Goal: Information Seeking & Learning: Learn about a topic

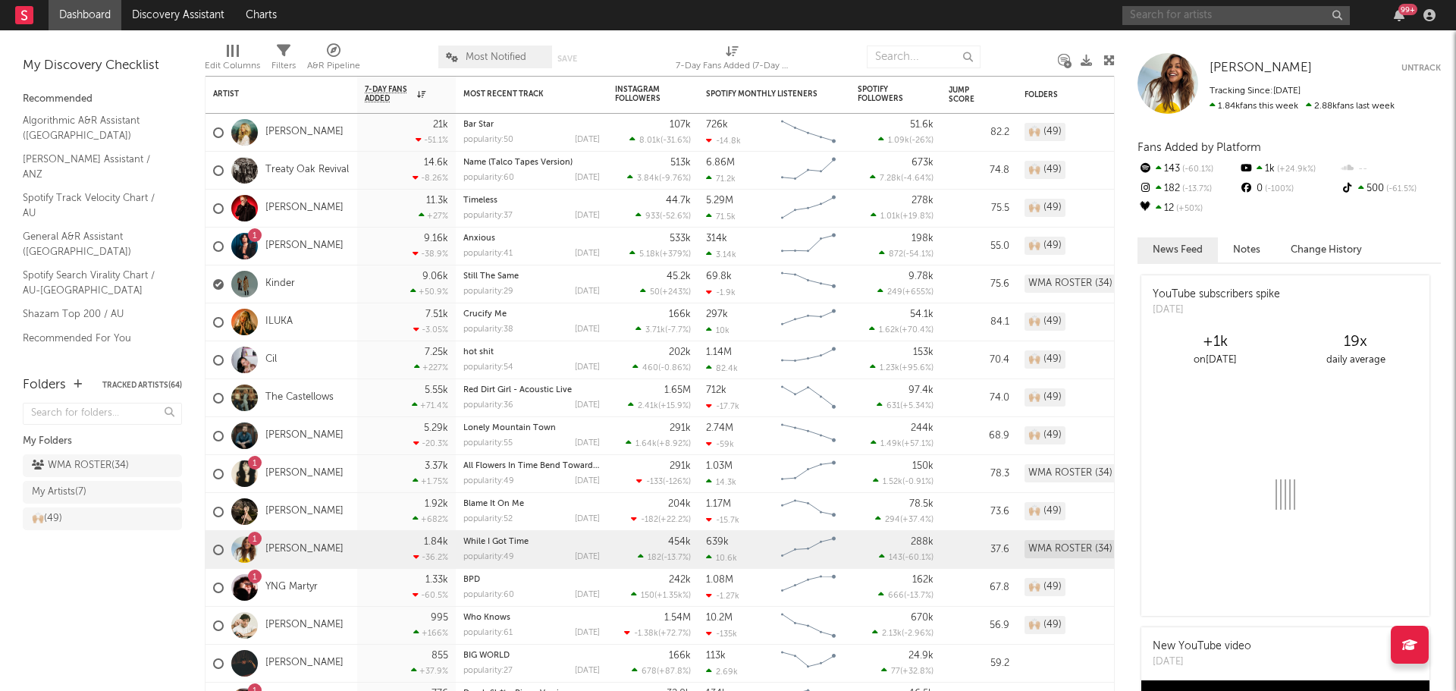
click at [1220, 21] on input "text" at bounding box center [1236, 15] width 228 height 19
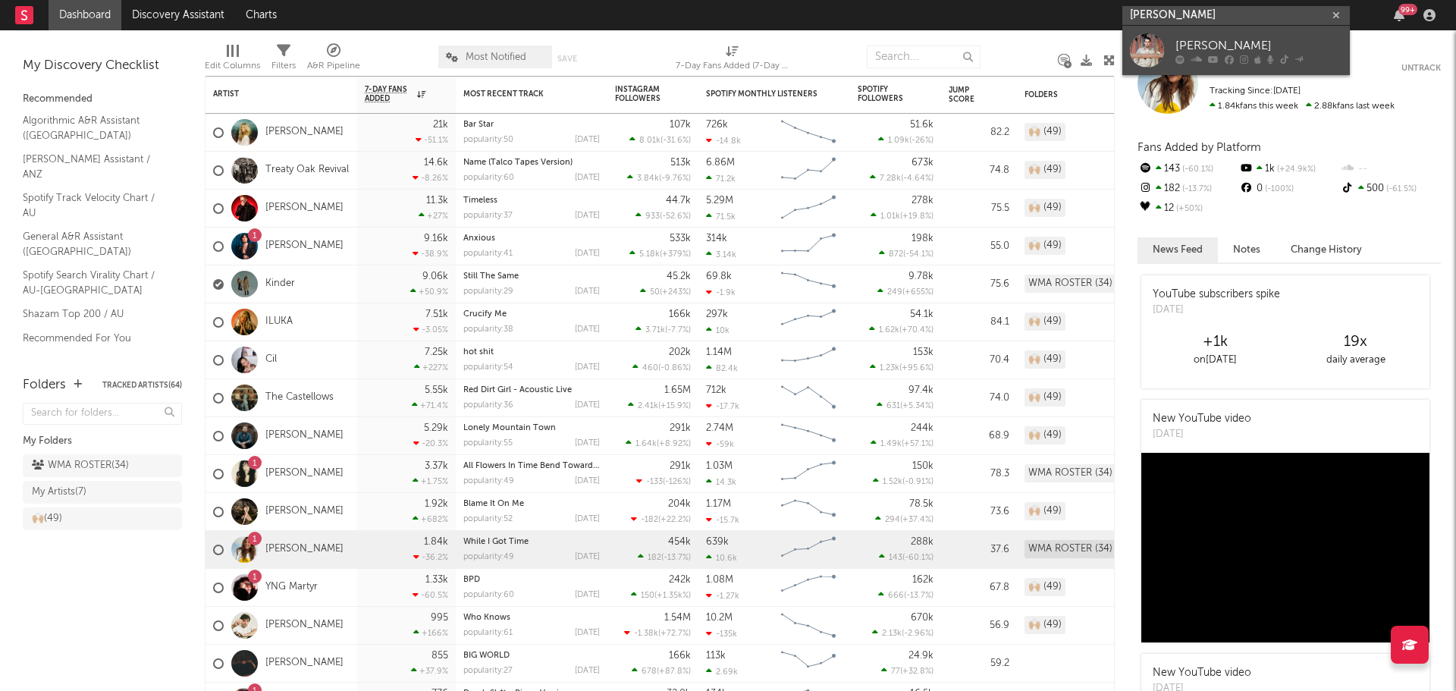
type input "[PERSON_NAME]"
click at [1154, 56] on div at bounding box center [1147, 50] width 34 height 34
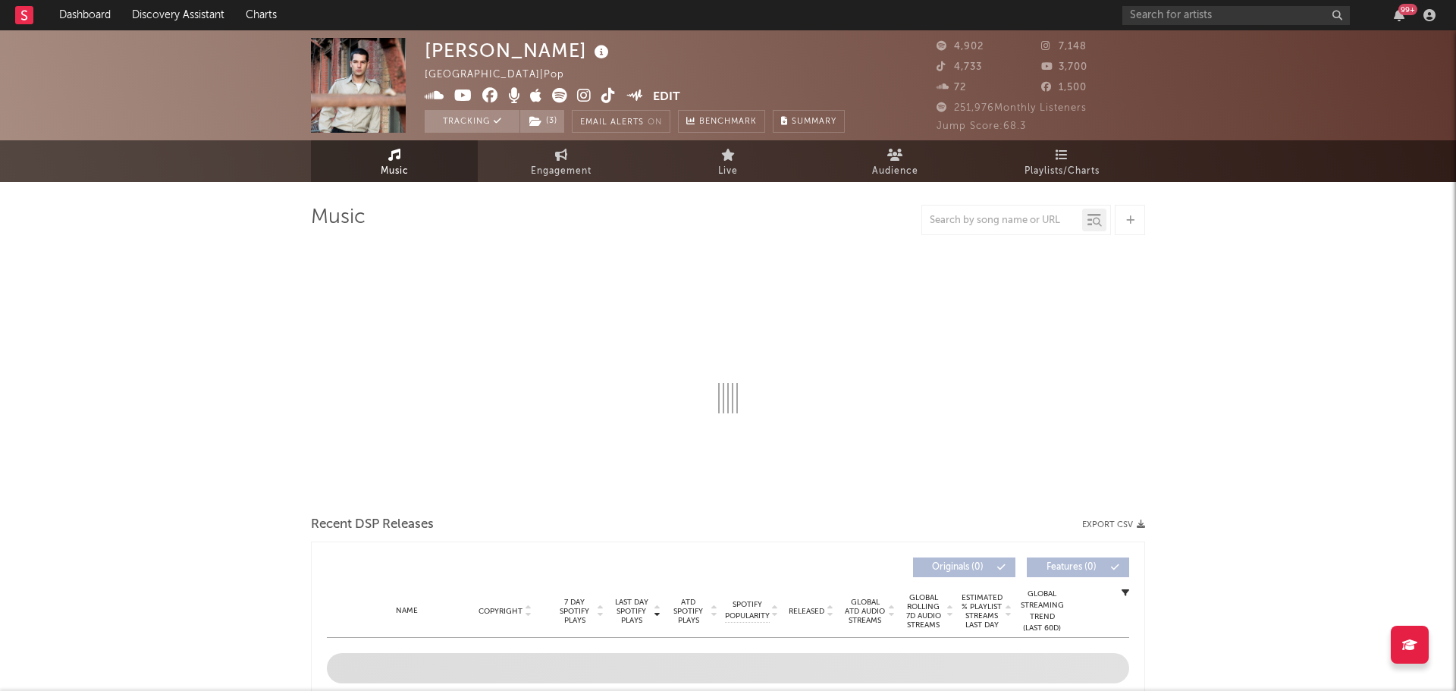
select select "6m"
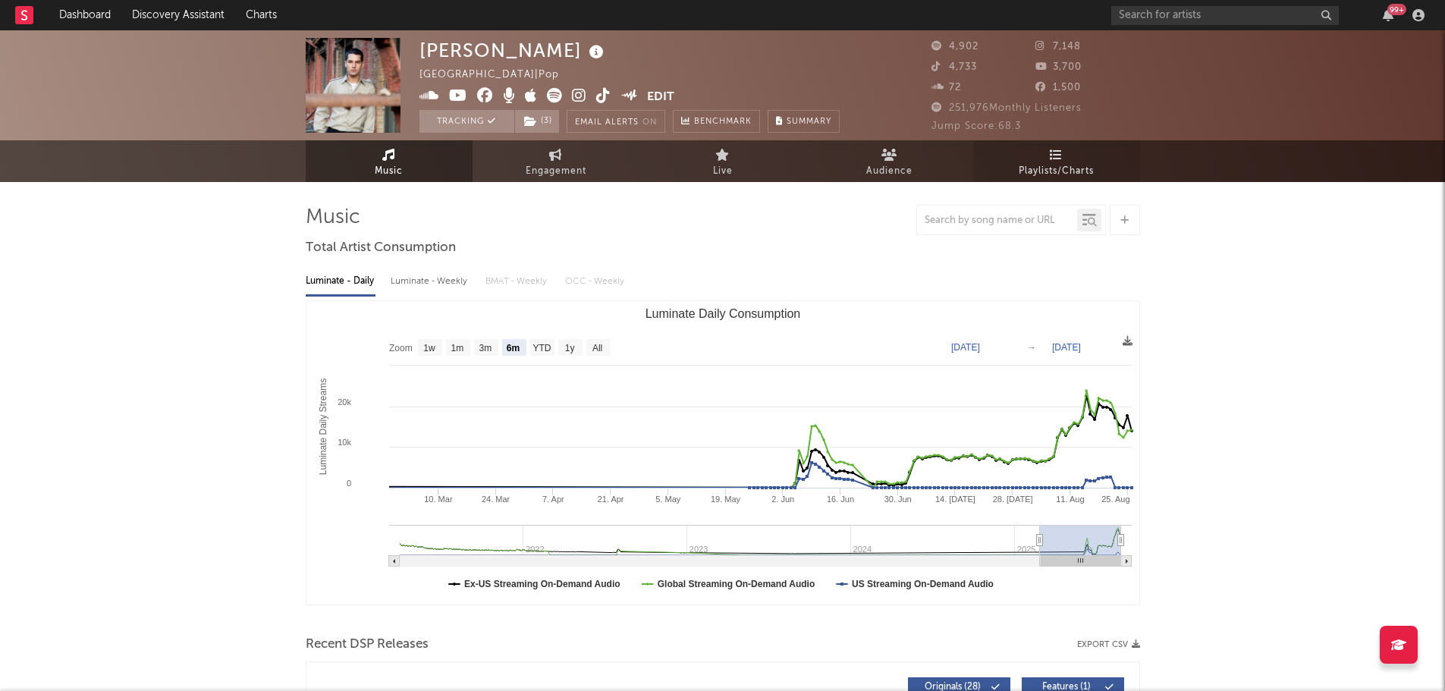
click at [1076, 151] on link "Playlists/Charts" at bounding box center [1056, 161] width 167 height 42
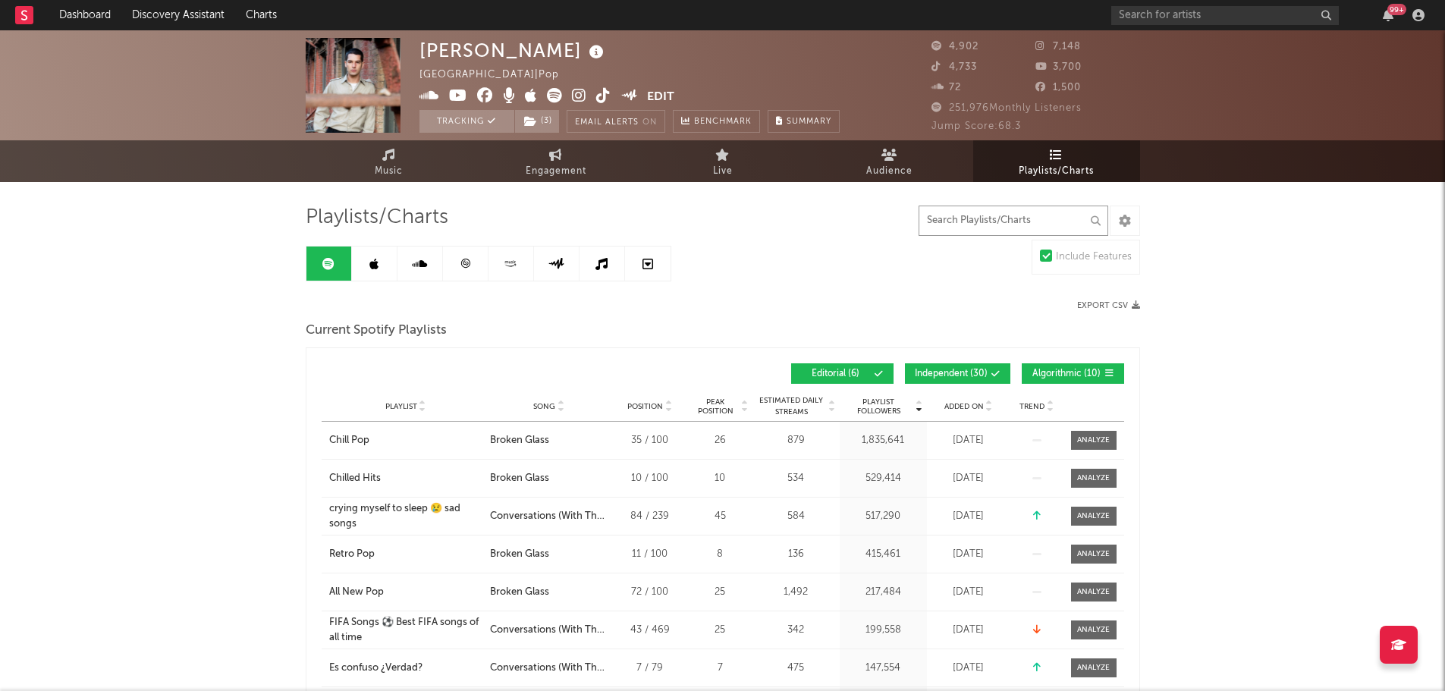
click at [1028, 209] on input "text" at bounding box center [1013, 221] width 190 height 30
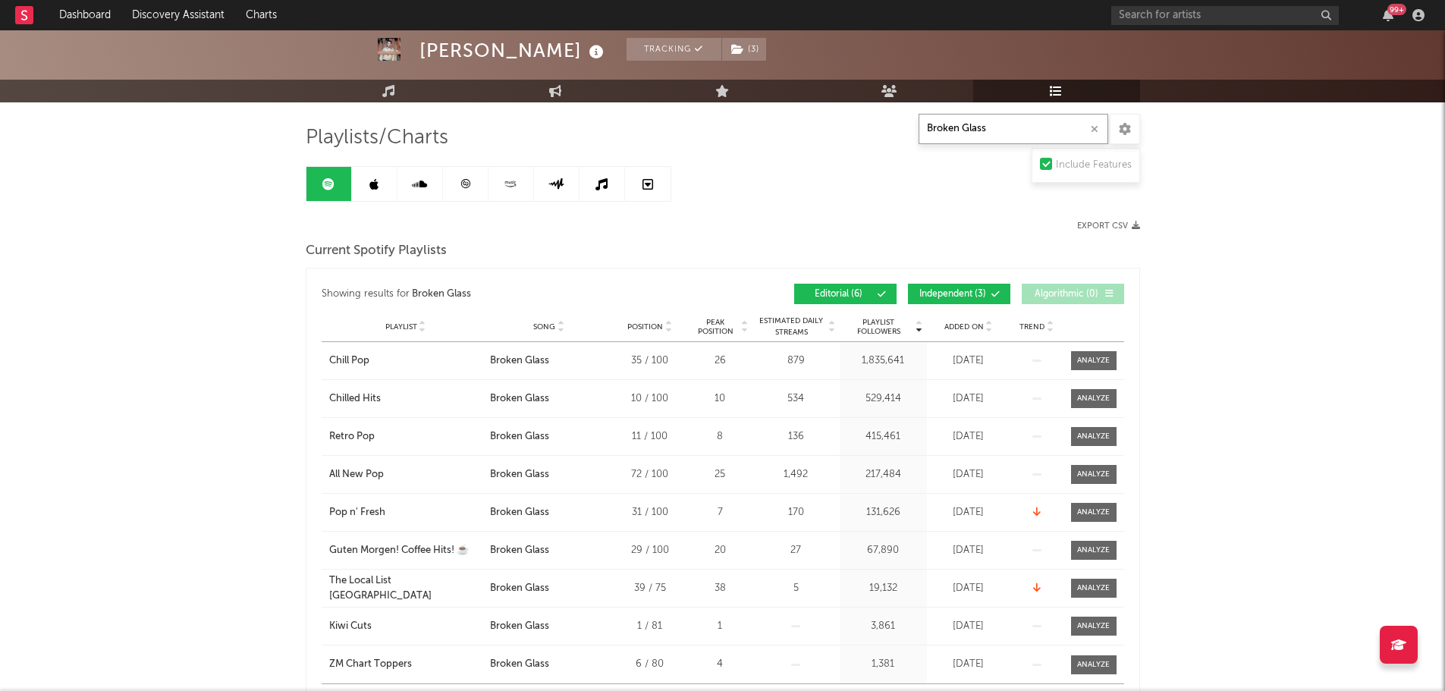
scroll to position [152, 0]
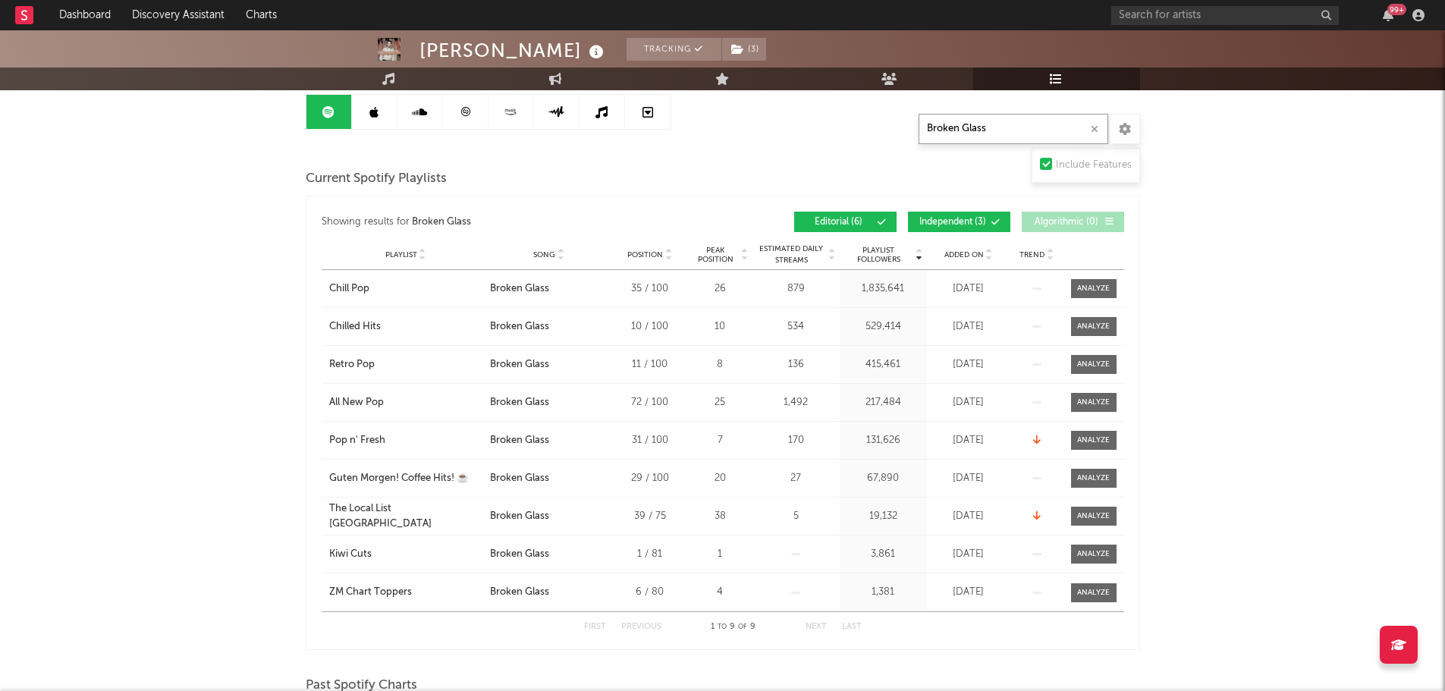
type input "Broken Glass"
click at [965, 259] on div "Playlist City Song Position Peak Position Estimated Daily Streams Playlist Foll…" at bounding box center [723, 255] width 802 height 30
click at [965, 254] on span "Added On" at bounding box center [963, 254] width 39 height 9
